Goal: Check status: Check status

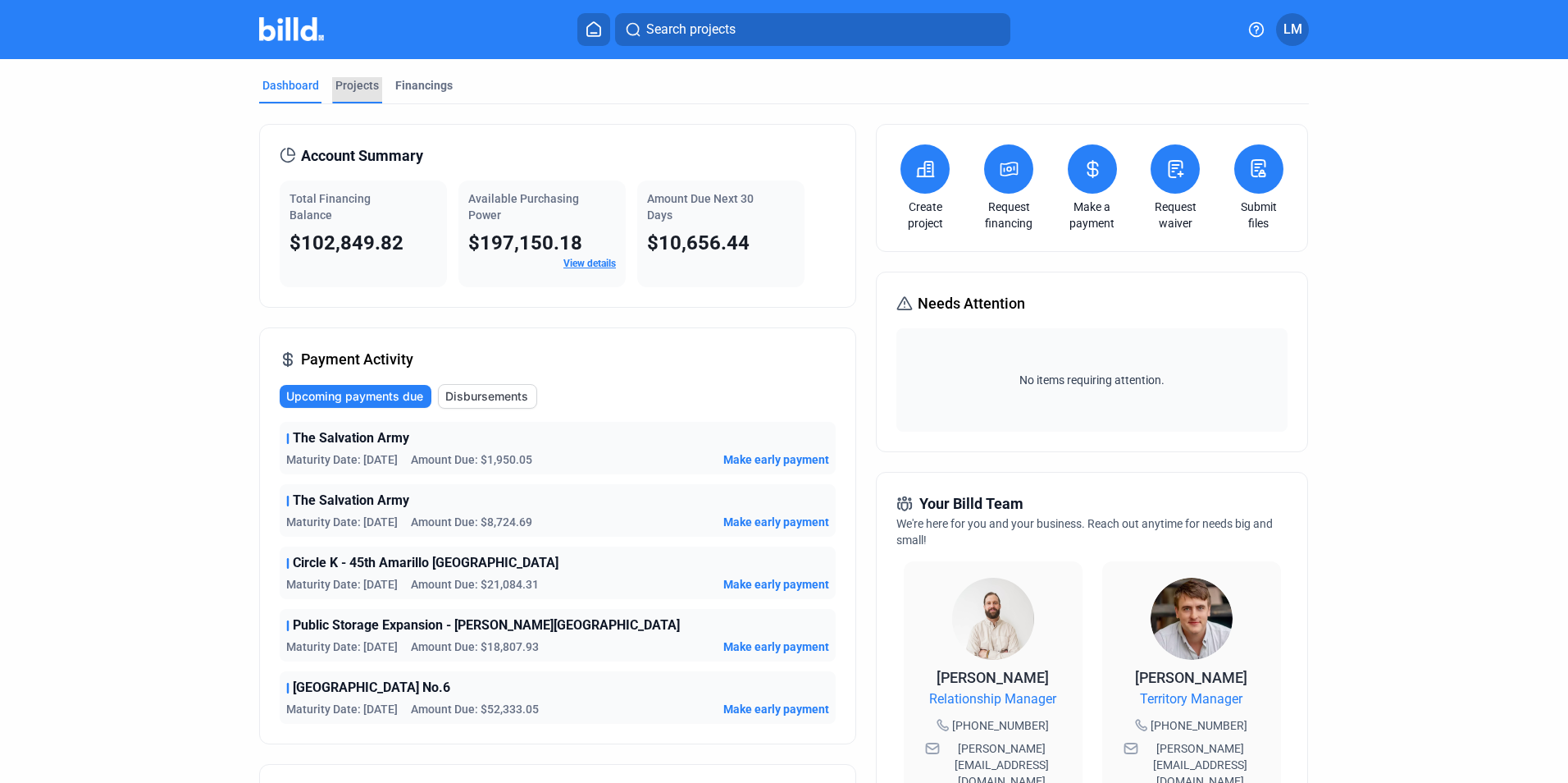
click at [354, 94] on div "Projects" at bounding box center [357, 90] width 50 height 27
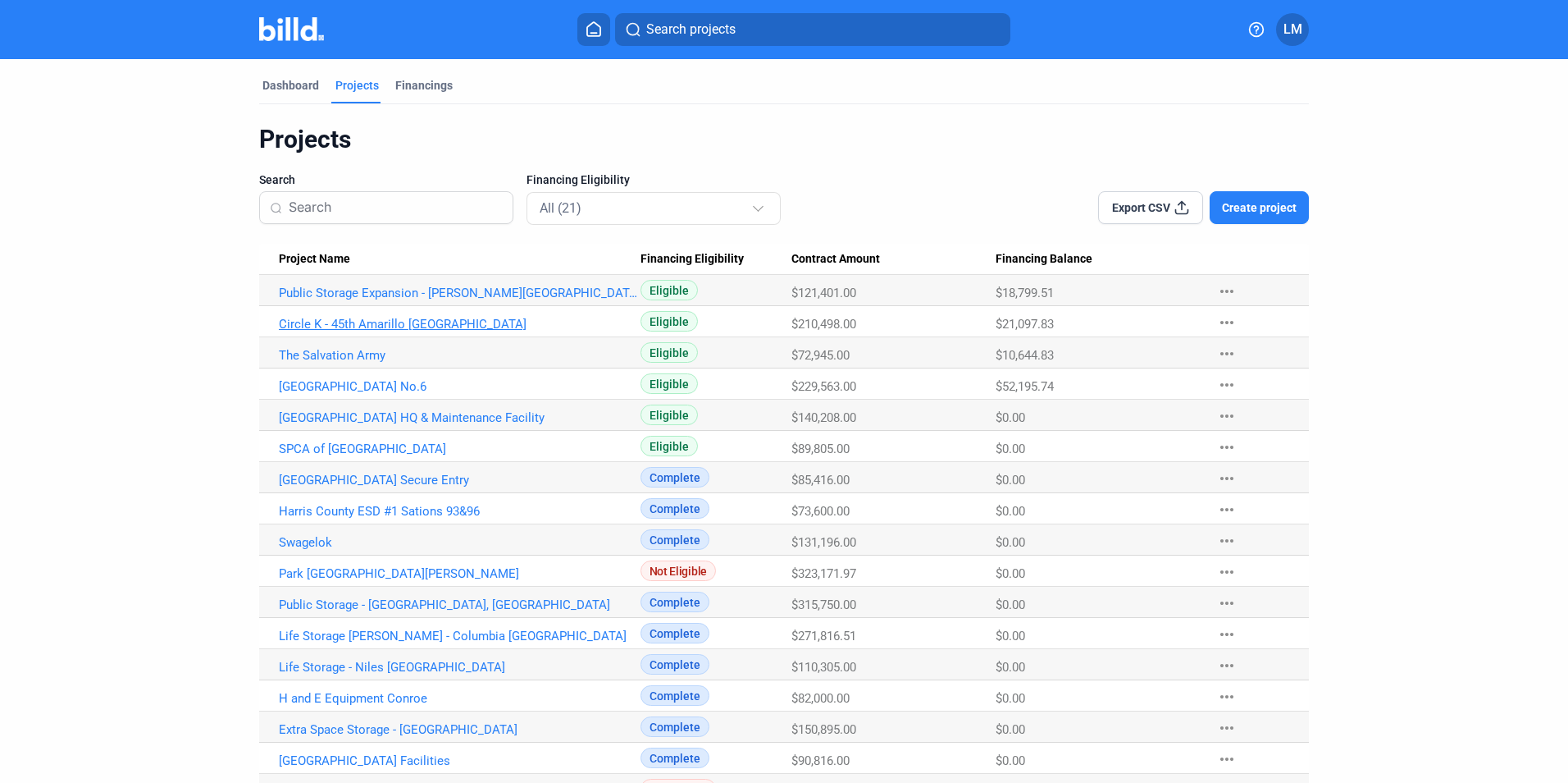
click at [370, 328] on link "Circle K - 45th Amarillo [GEOGRAPHIC_DATA]" at bounding box center [460, 324] width 362 height 15
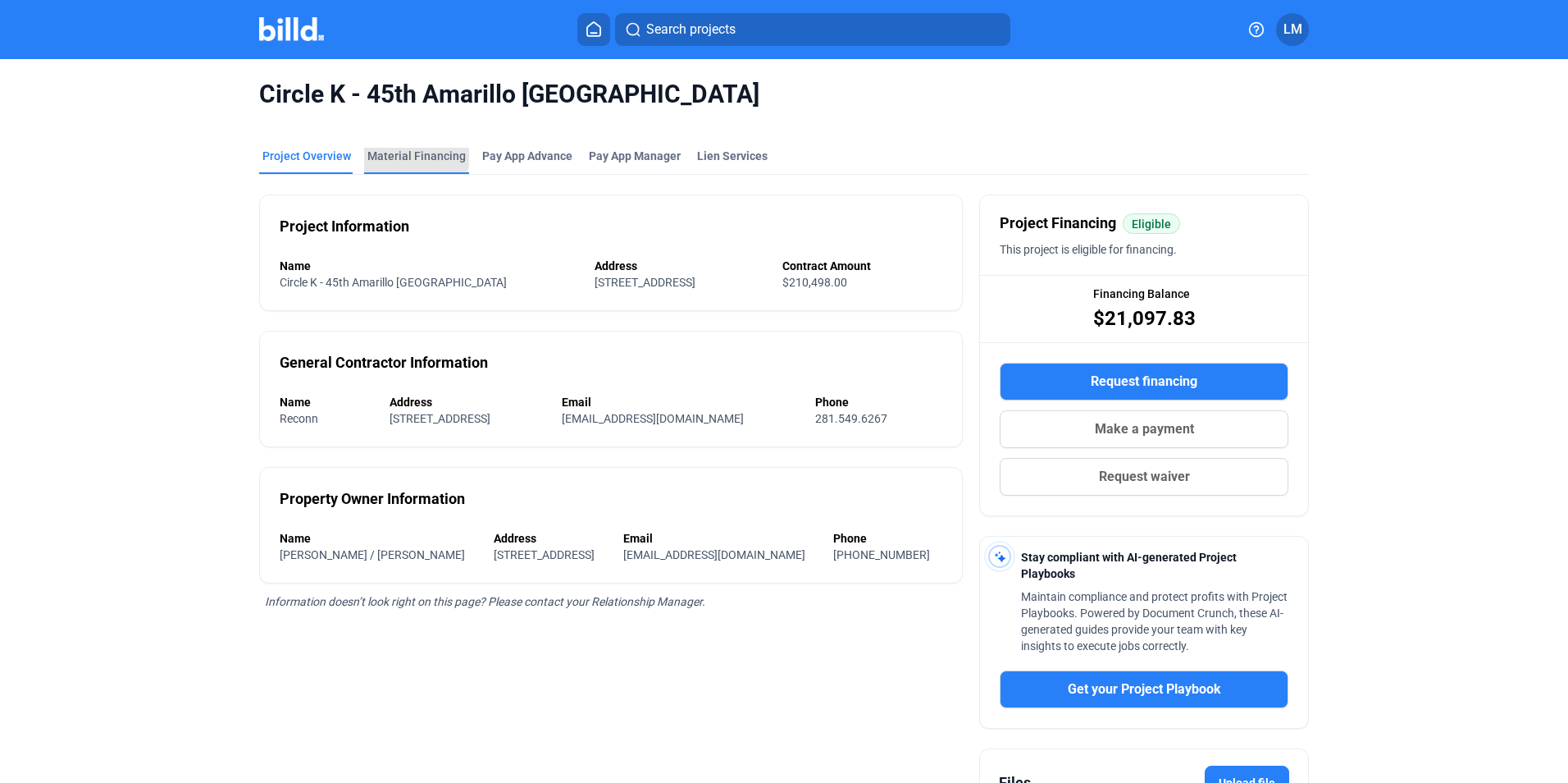
click at [409, 155] on div "Material Financing" at bounding box center [417, 155] width 98 height 17
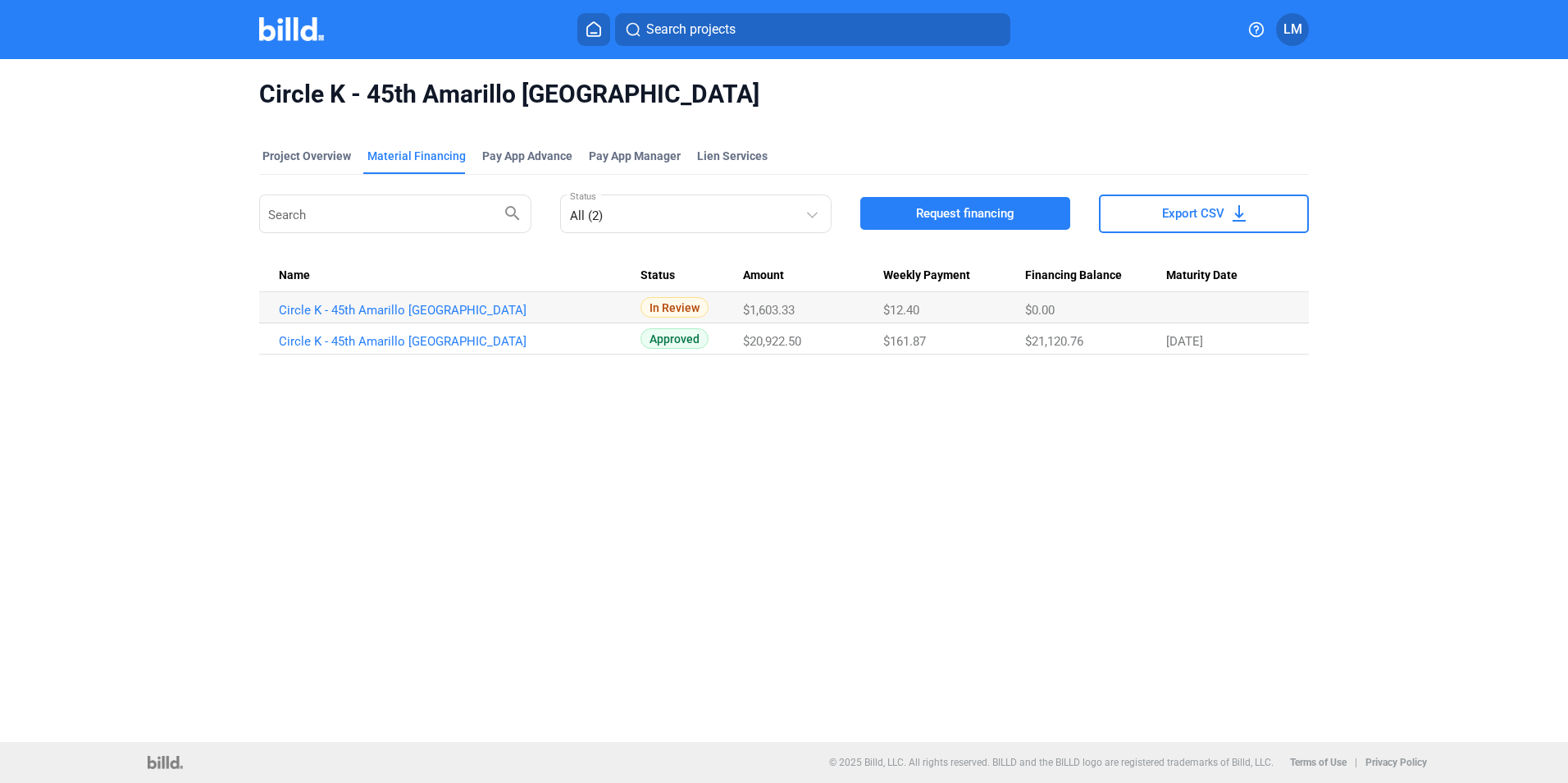
drag, startPoint x: 1027, startPoint y: 349, endPoint x: 1087, endPoint y: 342, distance: 60.4
click at [1087, 342] on Balance "$21,120.76" at bounding box center [1096, 339] width 142 height 31
